Goal: Check status: Check status

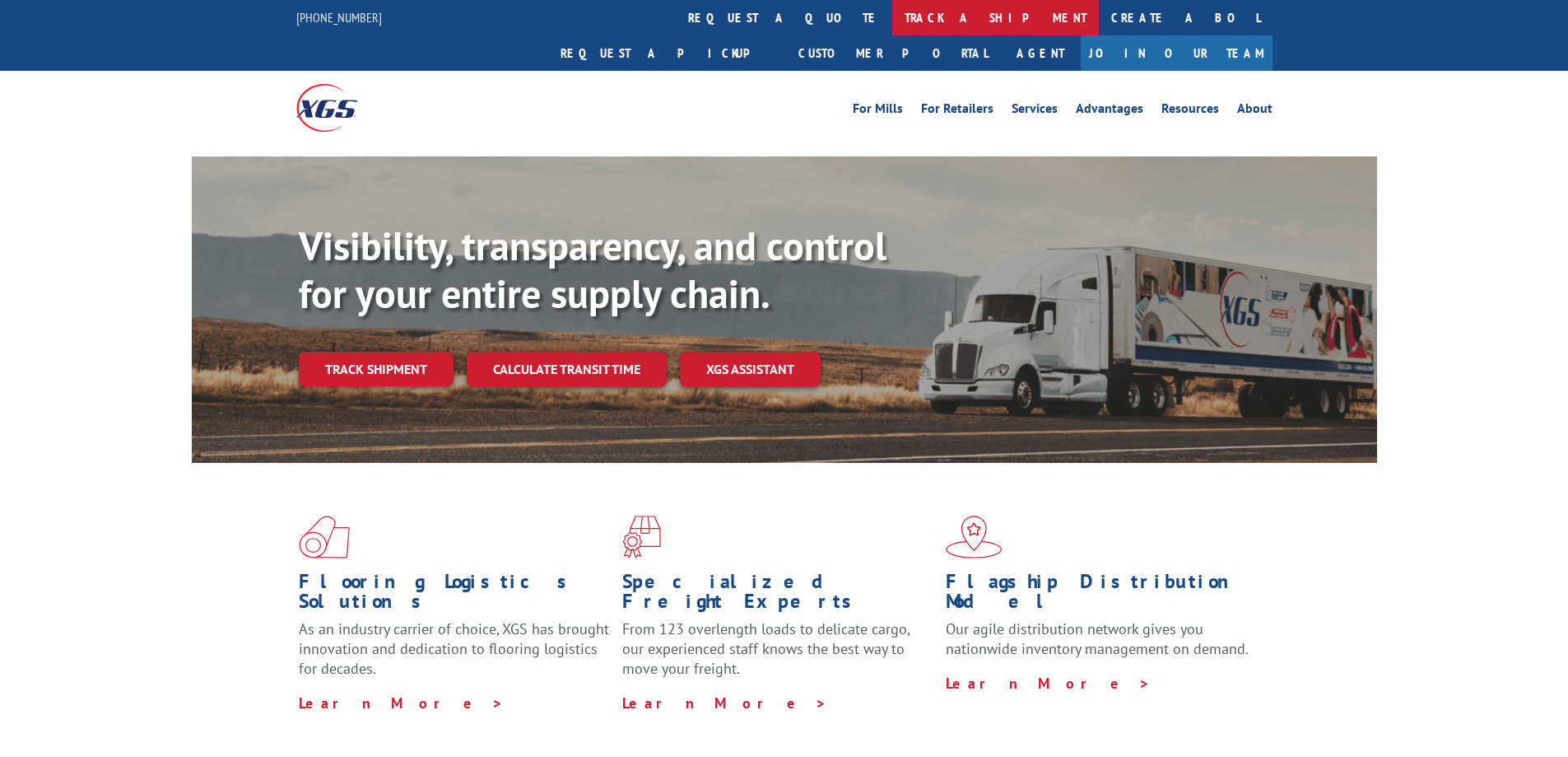
click at [892, 9] on link "track a shipment" at bounding box center [995, 18] width 207 height 36
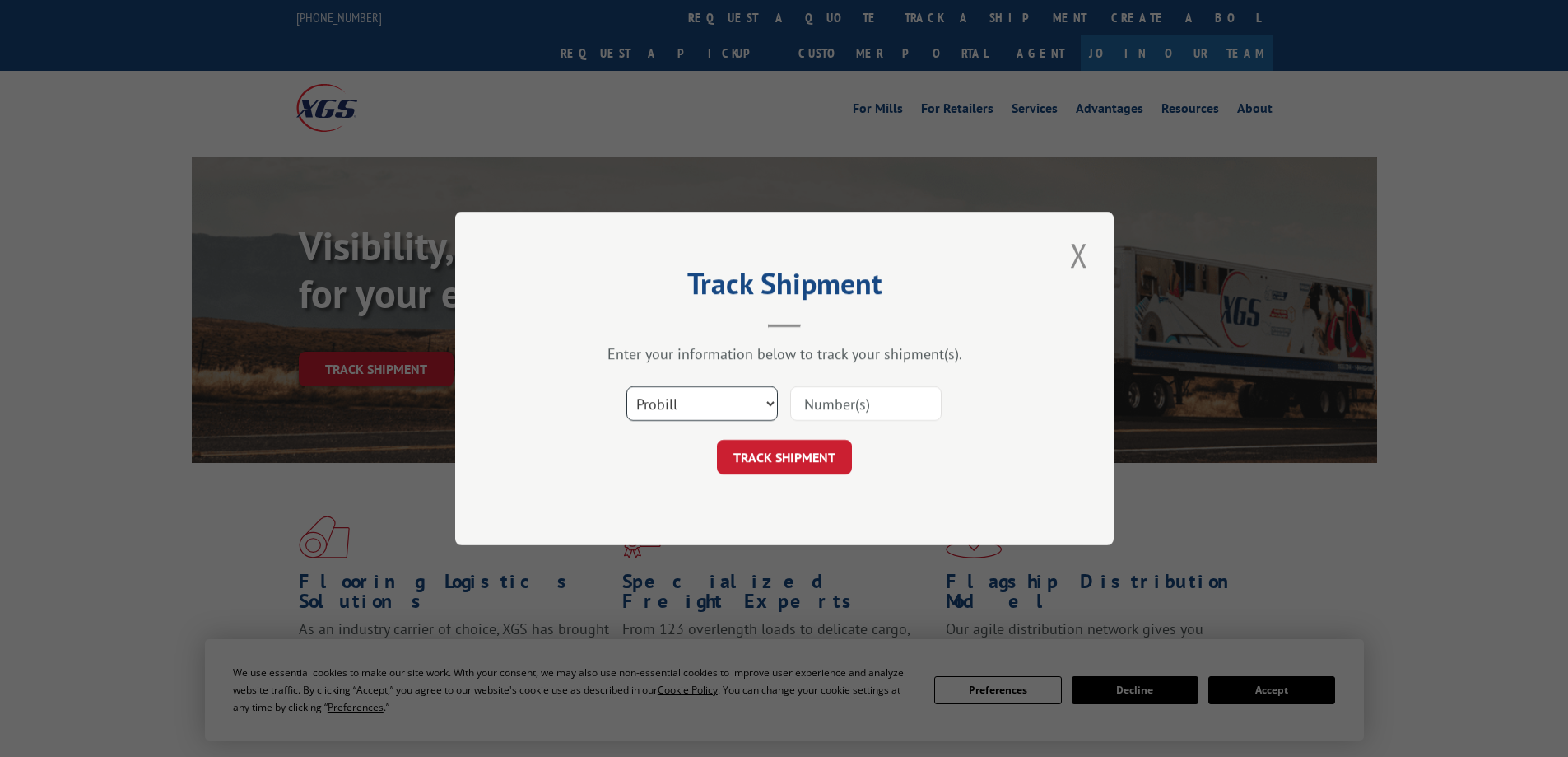
click at [654, 405] on select "Select category... Probill BOL PO" at bounding box center [702, 404] width 152 height 35
click at [627, 387] on select "Select category... Probill BOL PO" at bounding box center [702, 404] width 152 height 35
click at [698, 409] on select "Select category... Probill BOL PO" at bounding box center [702, 404] width 152 height 35
select select "po"
click at [627, 387] on select "Select category... Probill BOL PO" at bounding box center [702, 404] width 152 height 35
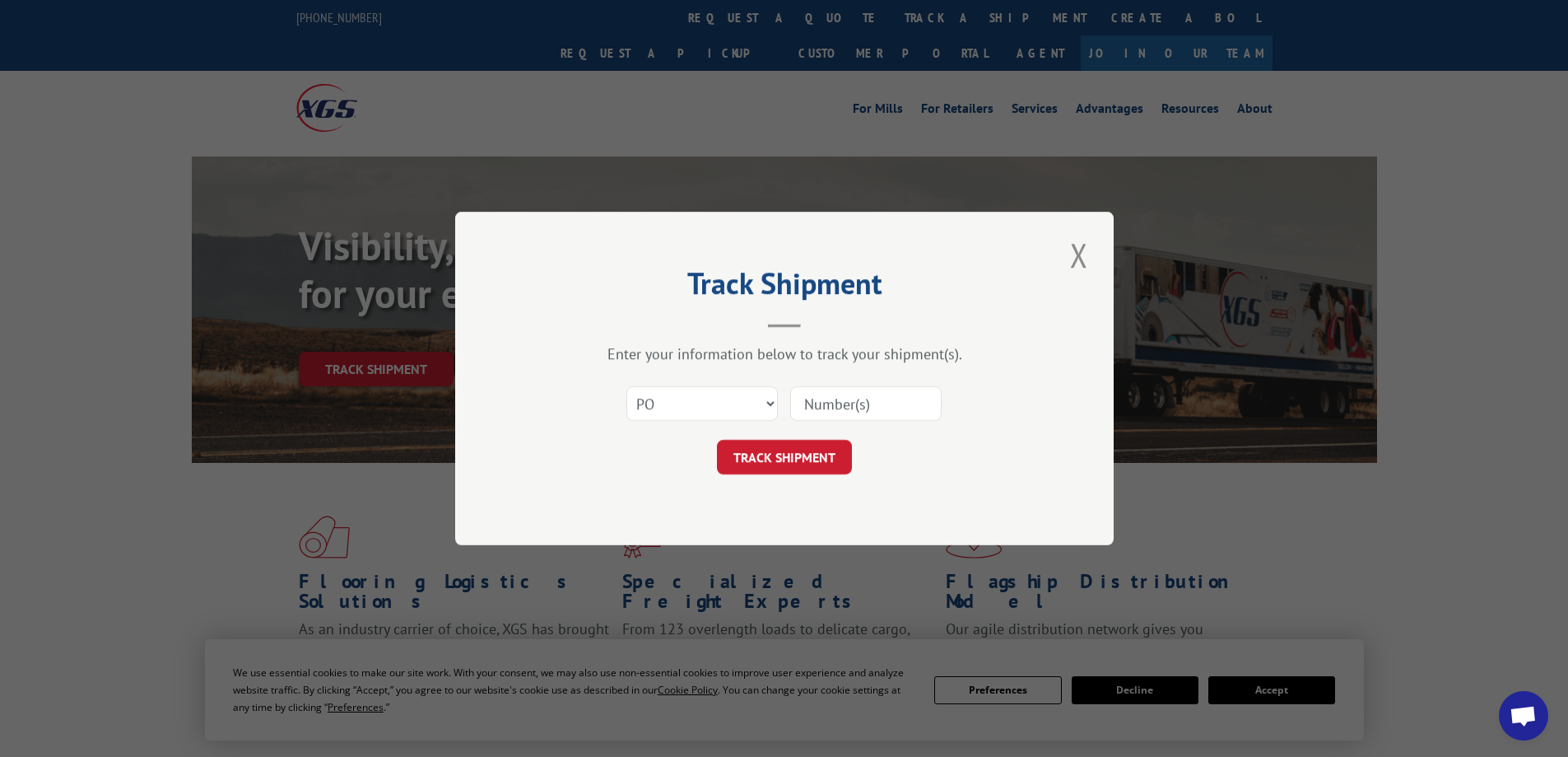
click at [812, 405] on input at bounding box center [866, 404] width 152 height 35
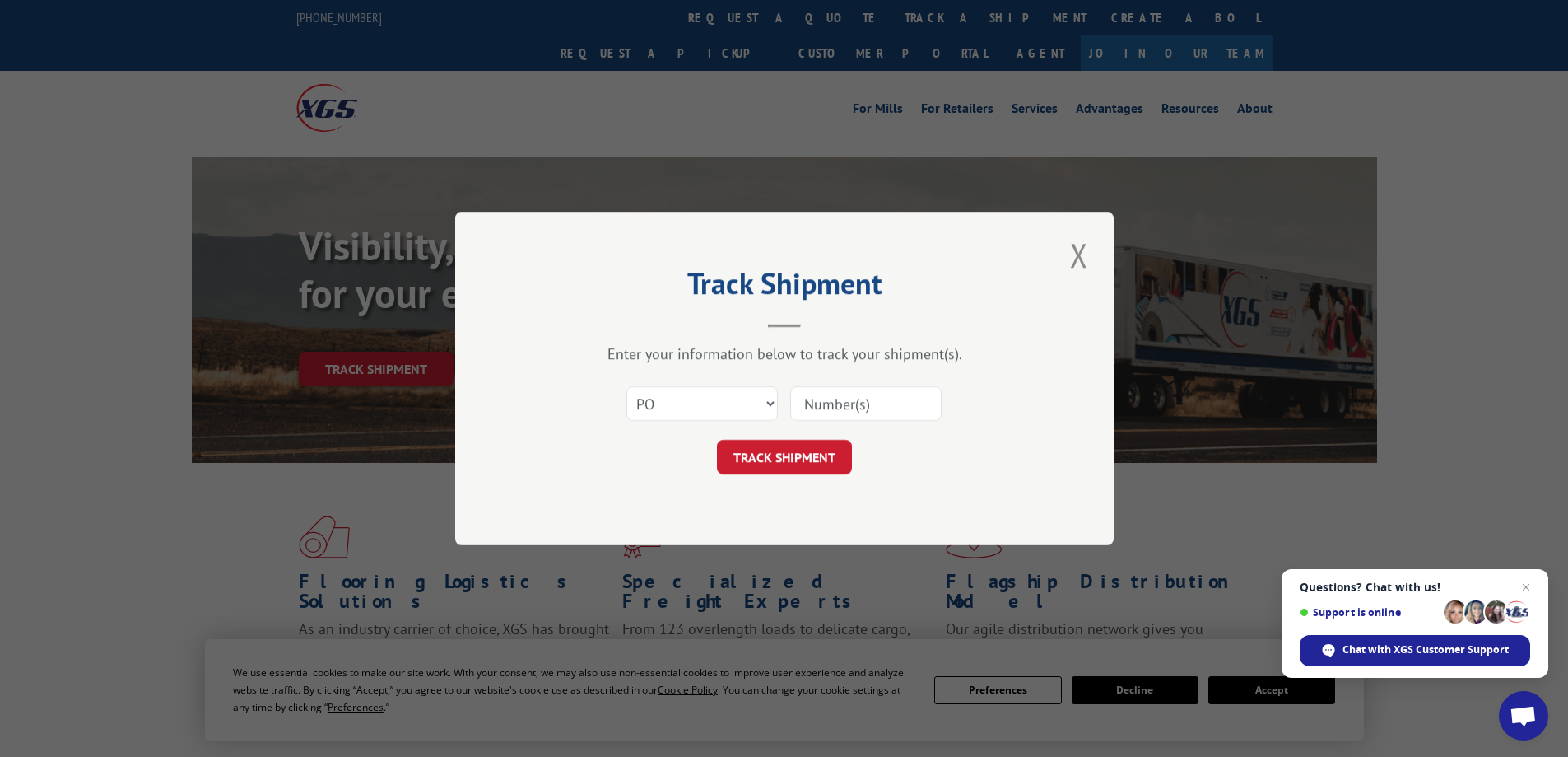
paste input "292670269"
type input "292670269"
click button "TRACK SHIPMENT" at bounding box center [784, 456] width 135 height 35
